Goal: Find specific page/section: Find specific page/section

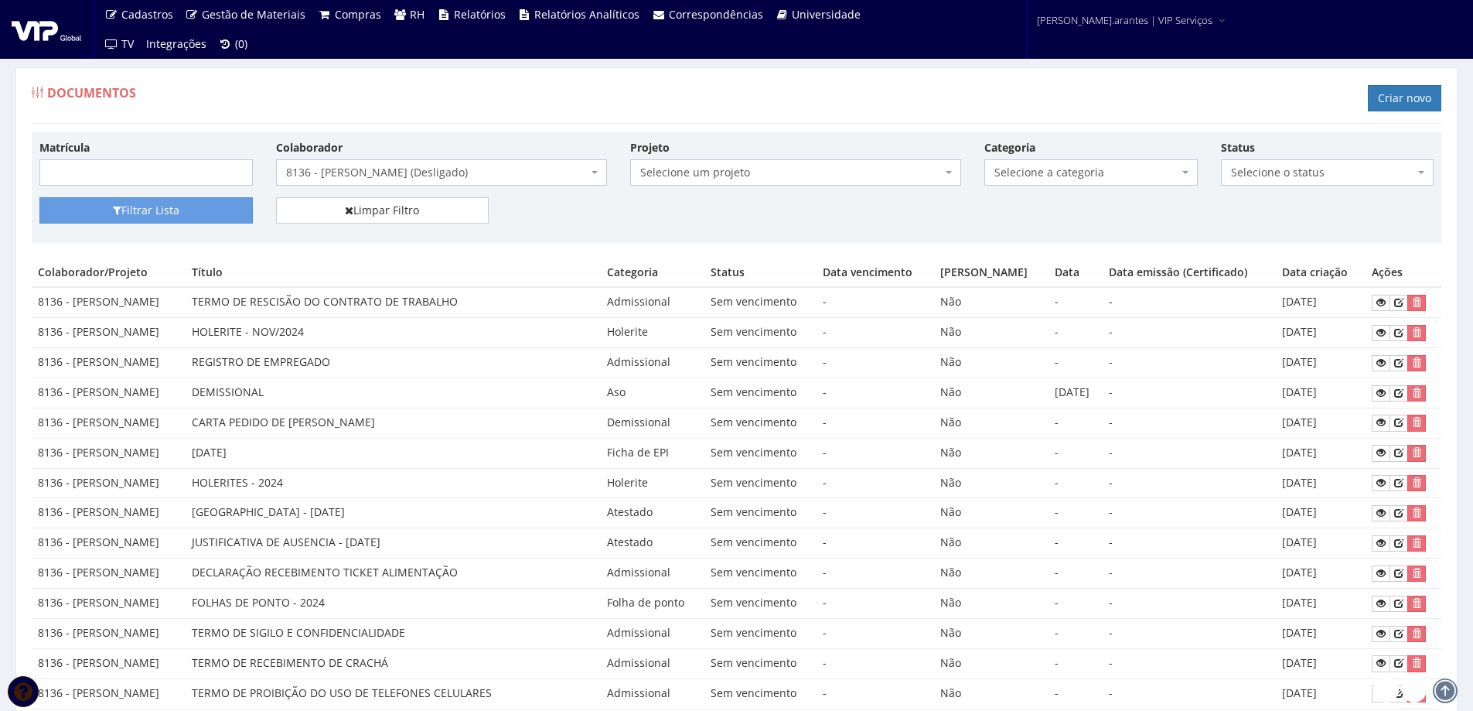
click at [419, 170] on span "8136 - [PERSON_NAME] (Desligado)" at bounding box center [437, 172] width 302 height 15
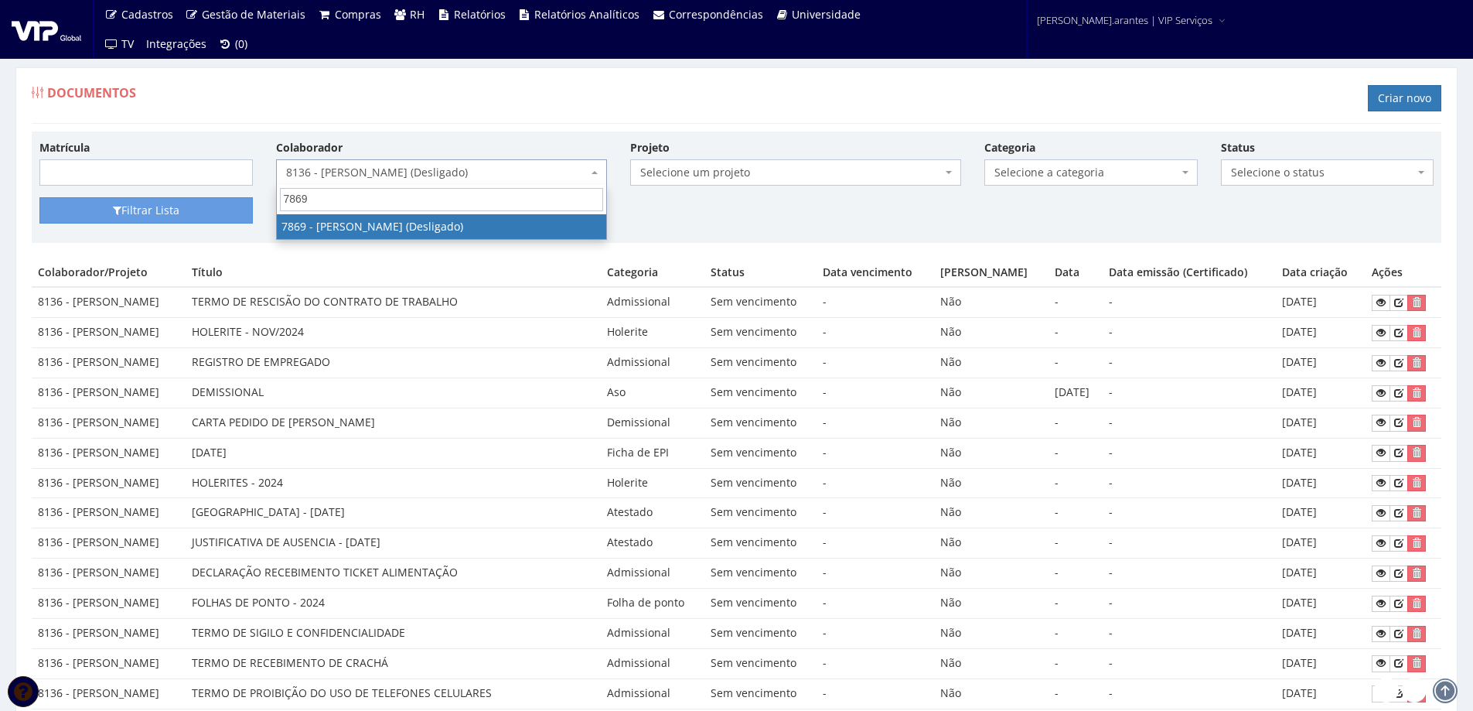
type input "7869"
select select "2741"
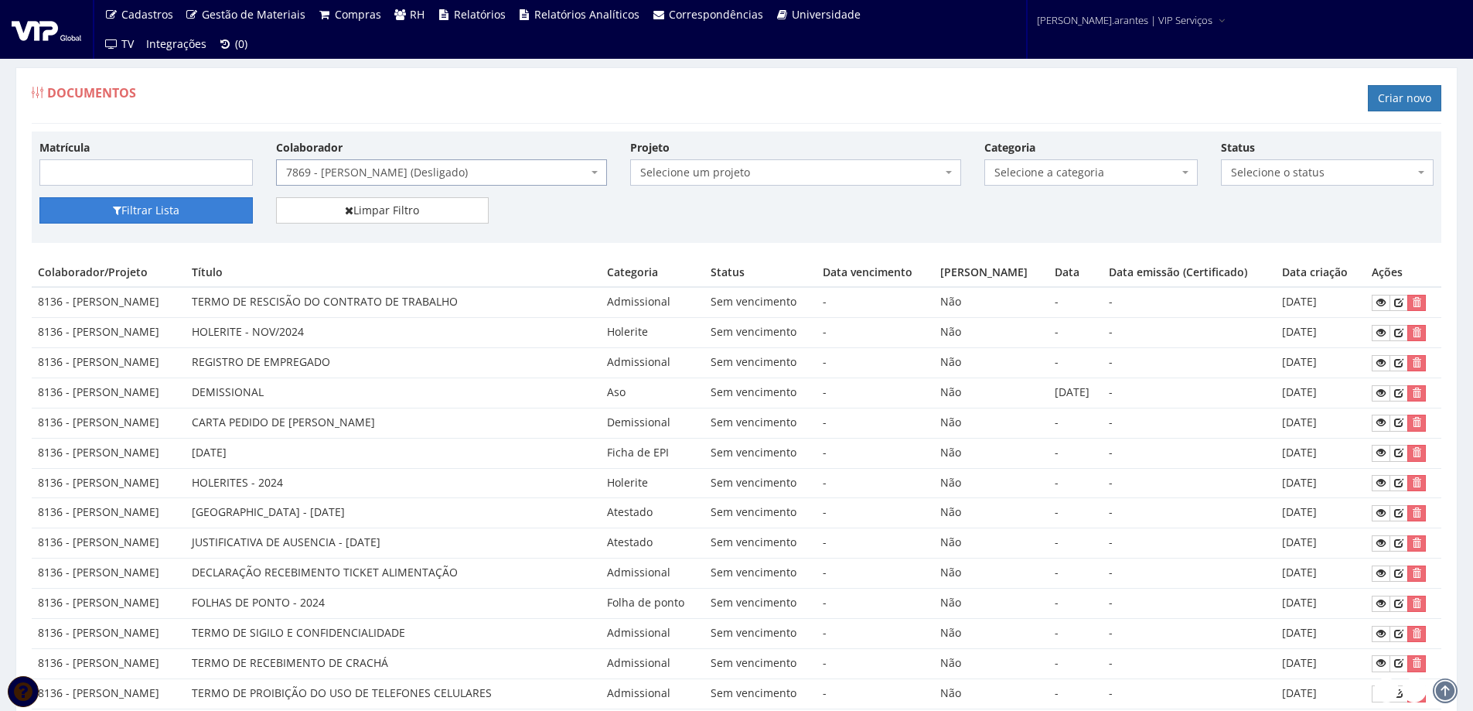
click at [126, 208] on button "Filtrar Lista" at bounding box center [145, 210] width 213 height 26
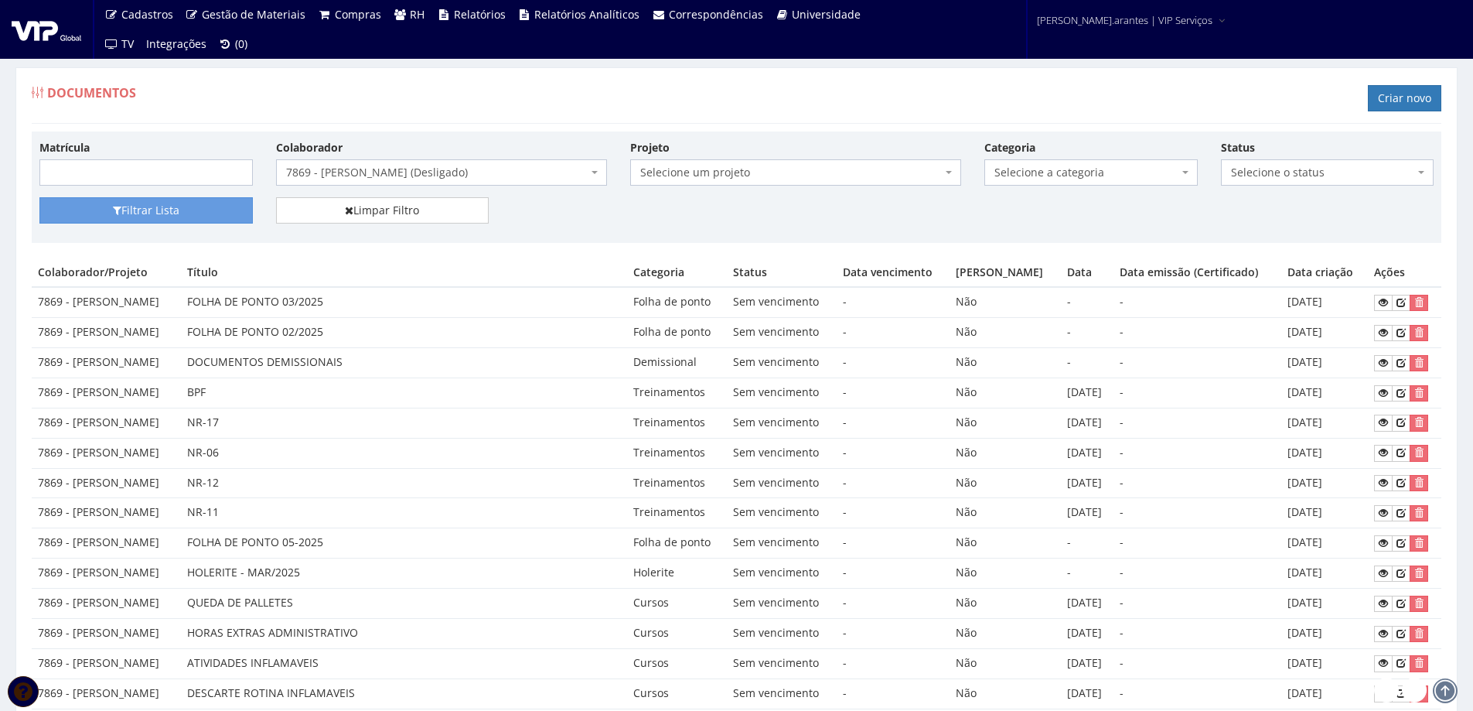
click at [1061, 172] on span "Selecione a categoria" at bounding box center [1086, 172] width 184 height 15
type input "ponto"
select select "folha_ponto"
click at [166, 205] on button "Filtrar Lista" at bounding box center [145, 210] width 213 height 26
